Goal: Browse casually

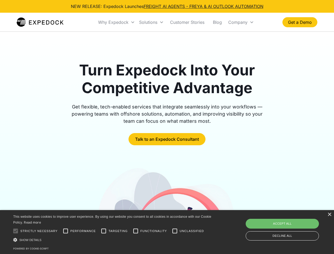
click at [117, 22] on div "Why Expedock" at bounding box center [113, 22] width 30 height 5
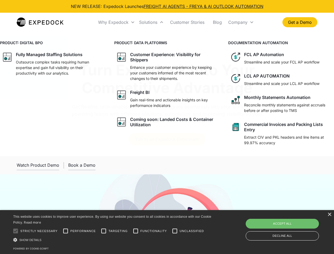
click at [151, 22] on div "Solutions" at bounding box center [148, 22] width 18 height 5
click at [241, 22] on div "Company" at bounding box center [238, 22] width 19 height 5
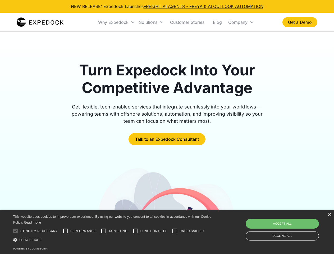
click at [16, 231] on div at bounding box center [15, 231] width 11 height 11
click at [66, 231] on input "Performance" at bounding box center [65, 231] width 11 height 11
checkbox input "true"
click at [104, 231] on input "Targeting" at bounding box center [103, 231] width 11 height 11
checkbox input "true"
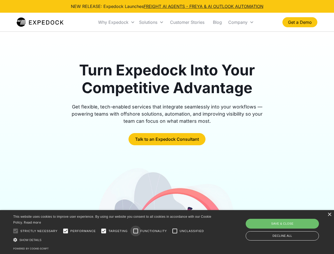
click at [136, 231] on input "Functionality" at bounding box center [136, 231] width 11 height 11
checkbox input "true"
click at [175, 231] on input "Unclassified" at bounding box center [175, 231] width 11 height 11
checkbox input "true"
click at [113, 240] on div "Show details Hide details" at bounding box center [113, 240] width 200 height 6
